Goal: Transaction & Acquisition: Purchase product/service

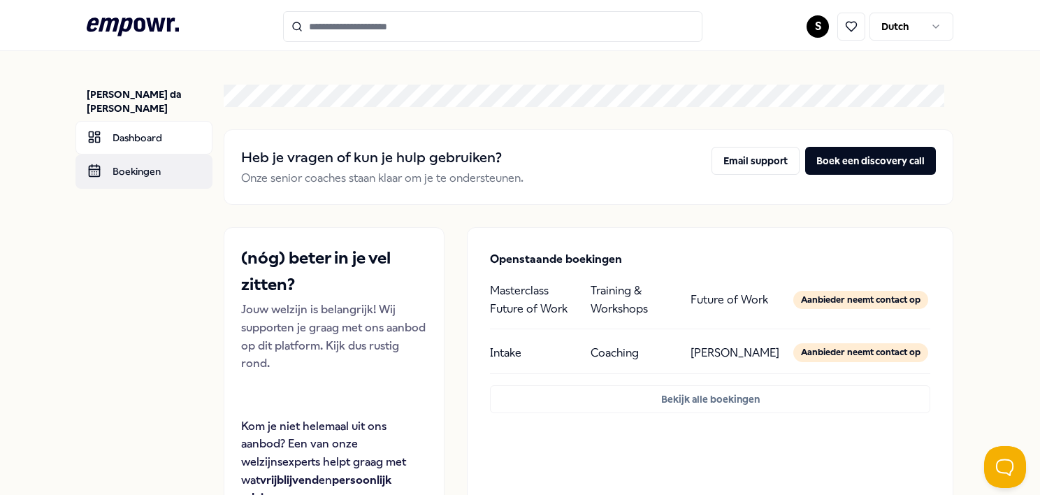
click at [129, 154] on link "Boekingen" at bounding box center [143, 171] width 137 height 34
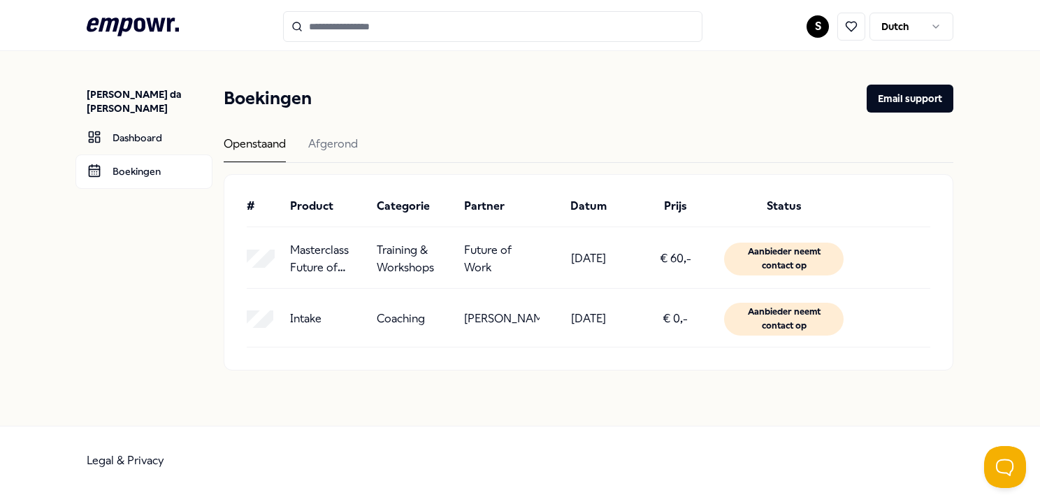
click at [811, 29] on html ".empowr-logo_svg__cls-1{fill:#03032f} S Dutch Sandrina S. da [PERSON_NAME] Dash…" at bounding box center [520, 247] width 1040 height 495
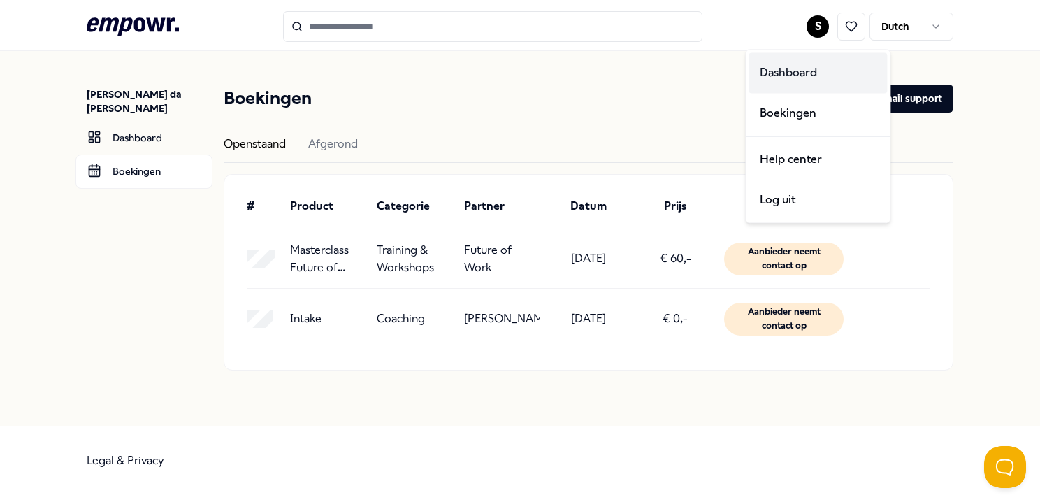
click at [800, 73] on div "Dashboard" at bounding box center [818, 72] width 138 height 41
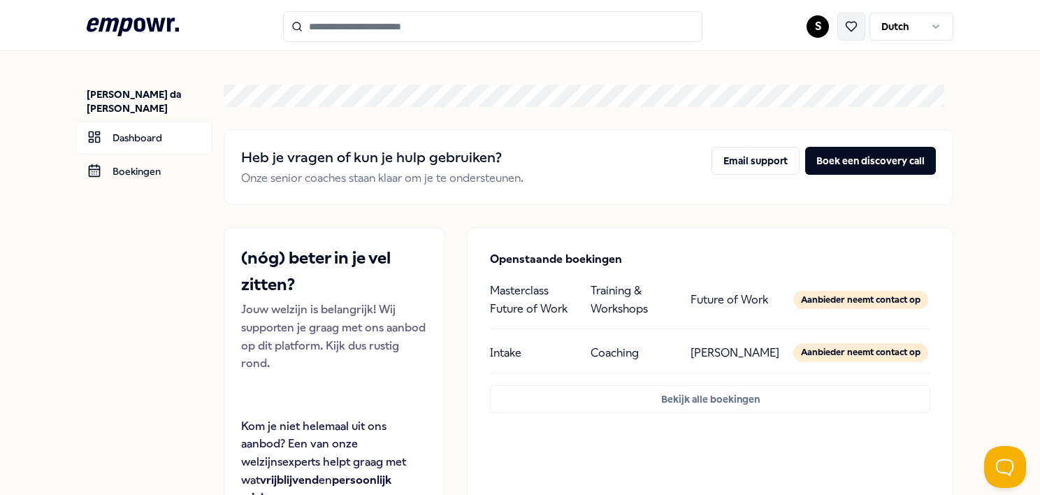
click at [845, 23] on icon at bounding box center [851, 26] width 13 height 13
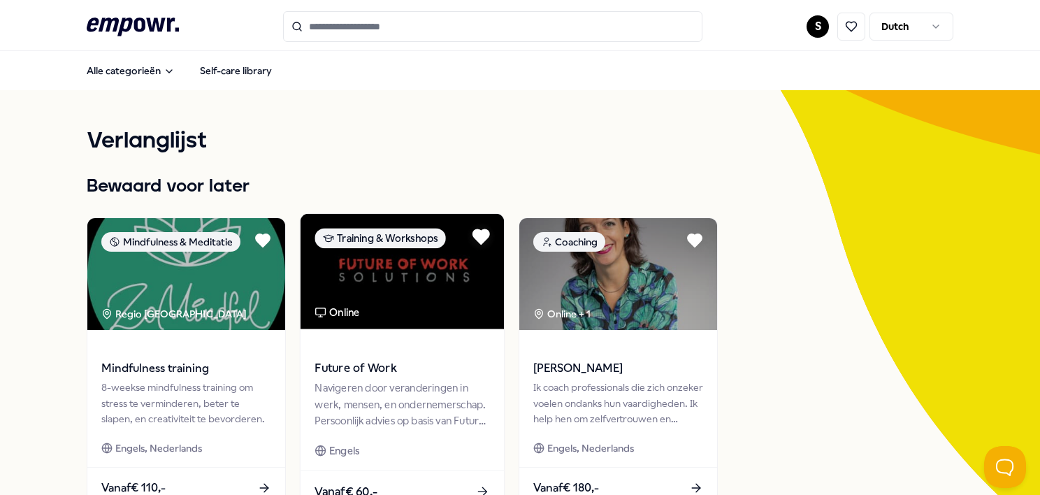
click at [482, 237] on icon at bounding box center [481, 237] width 16 height 14
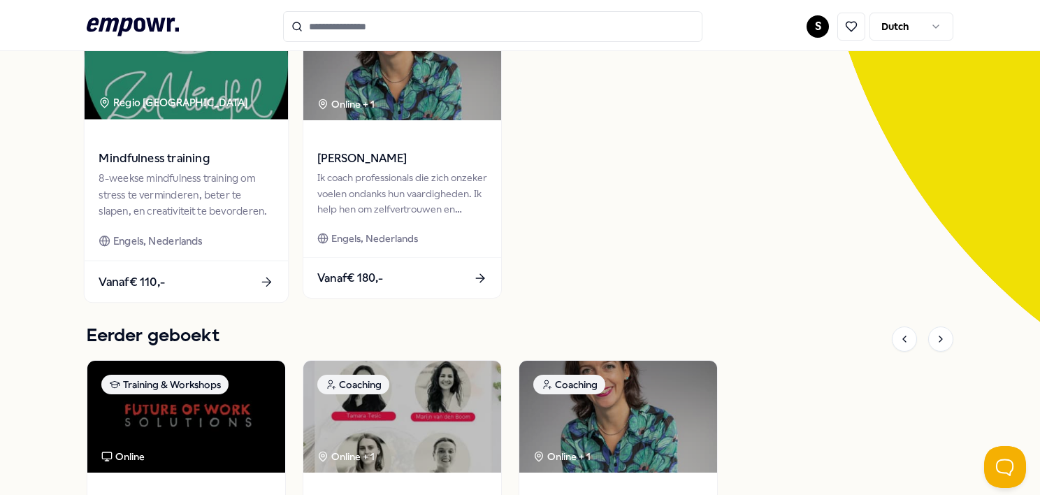
click at [217, 277] on div "Vanaf € 110,-" at bounding box center [186, 281] width 203 height 41
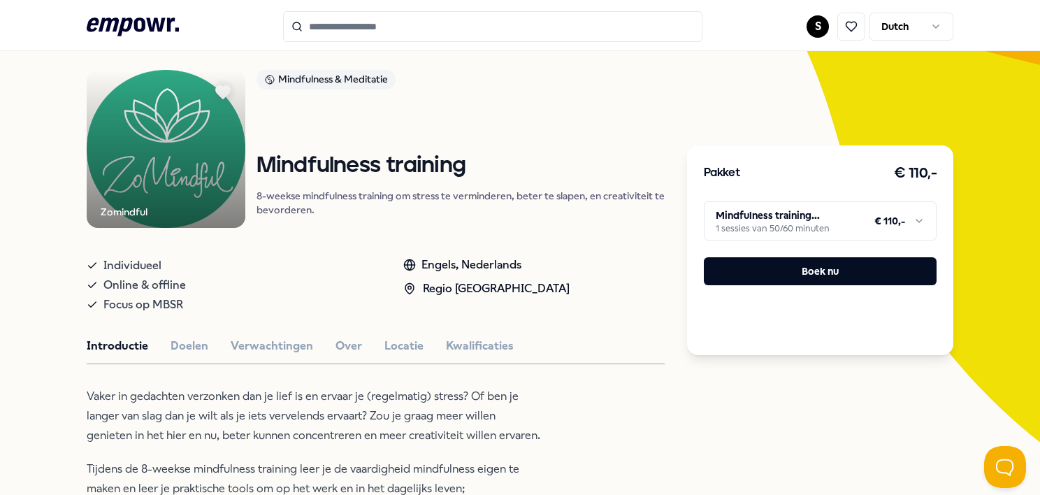
click at [747, 218] on html ".empowr-logo_svg__cls-1{fill:#03032f} S Dutch Alle categorieën Self-care librar…" at bounding box center [520, 247] width 1040 height 495
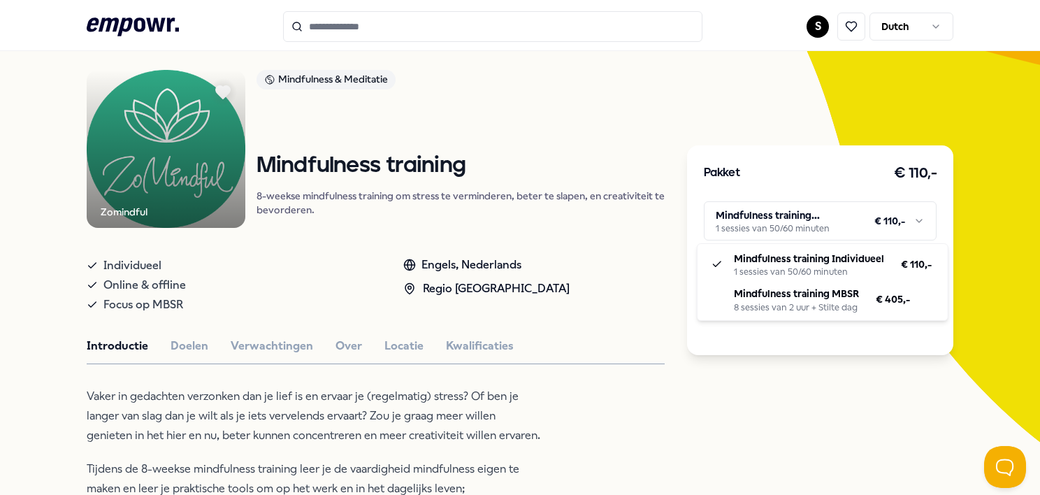
drag, startPoint x: 0, startPoint y: 244, endPoint x: 6, endPoint y: 117, distance: 126.6
click at [0, 243] on html ".empowr-logo_svg__cls-1{fill:#03032f} S Dutch Alle categorieën Self-care librar…" at bounding box center [520, 247] width 1040 height 495
